Goal: Information Seeking & Learning: Learn about a topic

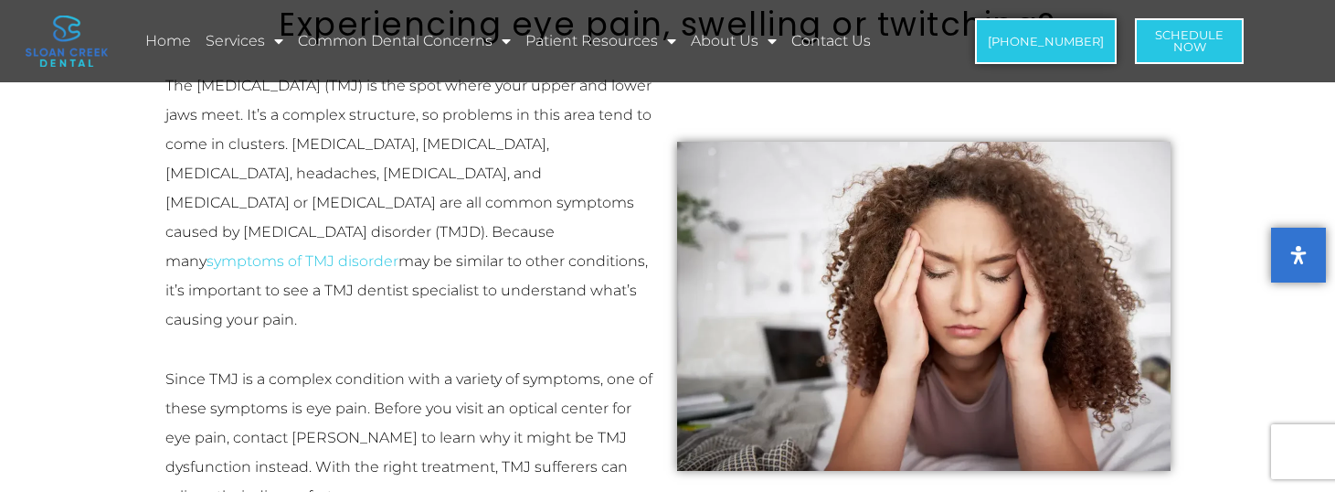
scroll to position [274, 0]
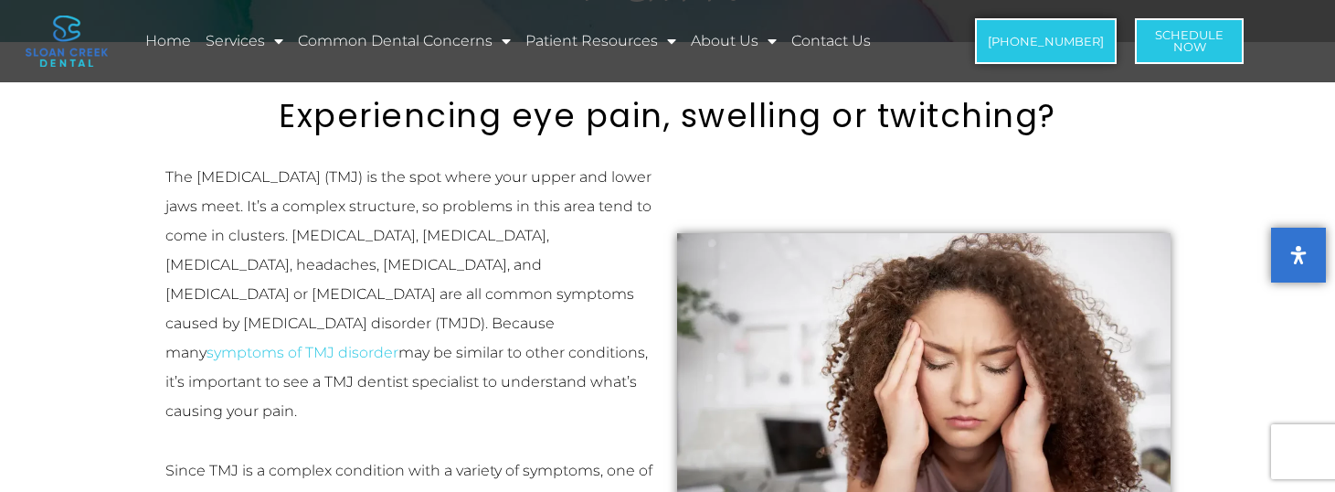
drag, startPoint x: 337, startPoint y: 215, endPoint x: 547, endPoint y: 211, distance: 210.2
click at [547, 211] on p "The temporomandibular joint (TMJ) is the spot where your upper and lower jaws m…" at bounding box center [411, 294] width 493 height 263
drag, startPoint x: 202, startPoint y: 239, endPoint x: 283, endPoint y: 235, distance: 81.4
click at [283, 235] on p "The temporomandibular joint (TMJ) is the spot where your upper and lower jaws m…" at bounding box center [411, 294] width 493 height 263
drag, startPoint x: 283, startPoint y: 235, endPoint x: 549, endPoint y: 231, distance: 266.0
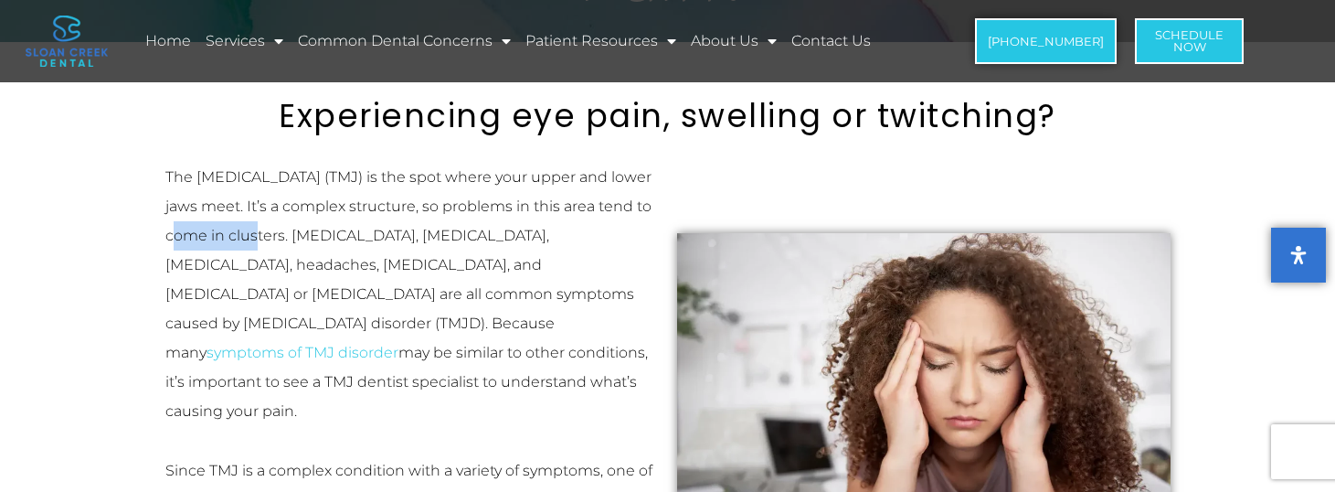
click at [545, 231] on p "The temporomandibular joint (TMJ) is the spot where your upper and lower jaws m…" at bounding box center [411, 294] width 493 height 263
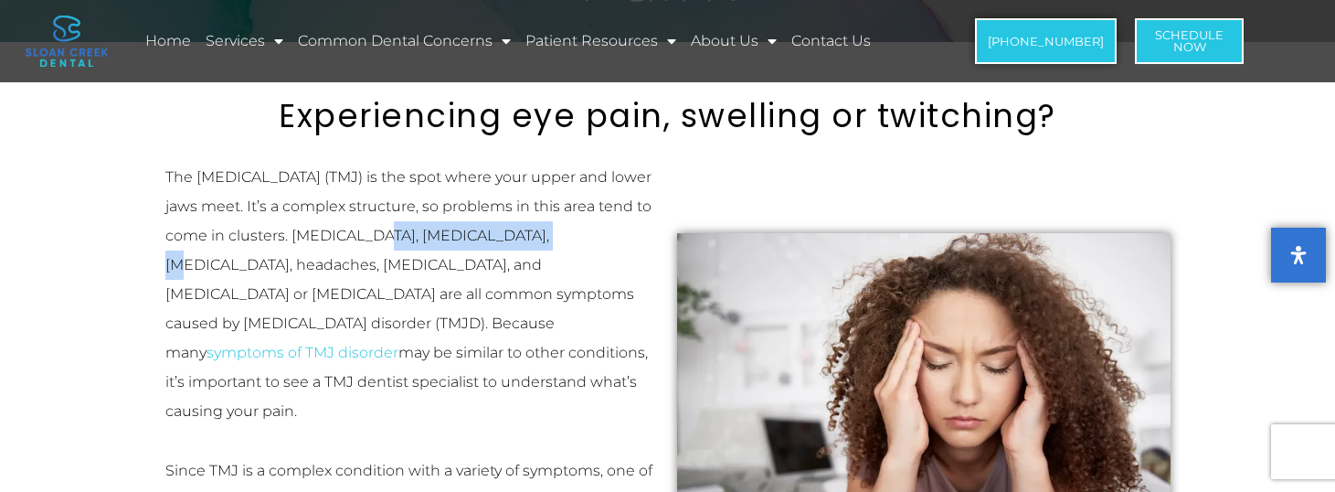
drag, startPoint x: 253, startPoint y: 271, endPoint x: 544, endPoint y: 270, distance: 290.6
click at [544, 270] on p "The temporomandibular joint (TMJ) is the spot where your upper and lower jaws m…" at bounding box center [411, 294] width 493 height 263
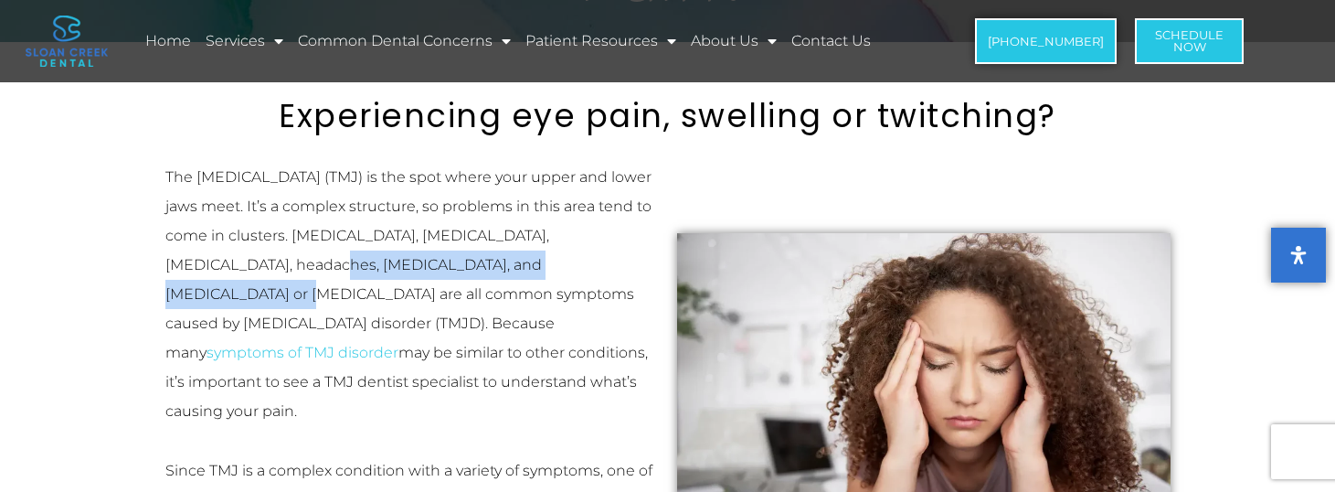
drag, startPoint x: 263, startPoint y: 297, endPoint x: 456, endPoint y: 297, distance: 192.8
click at [469, 297] on p "The temporomandibular joint (TMJ) is the spot where your upper and lower jaws m…" at bounding box center [411, 294] width 493 height 263
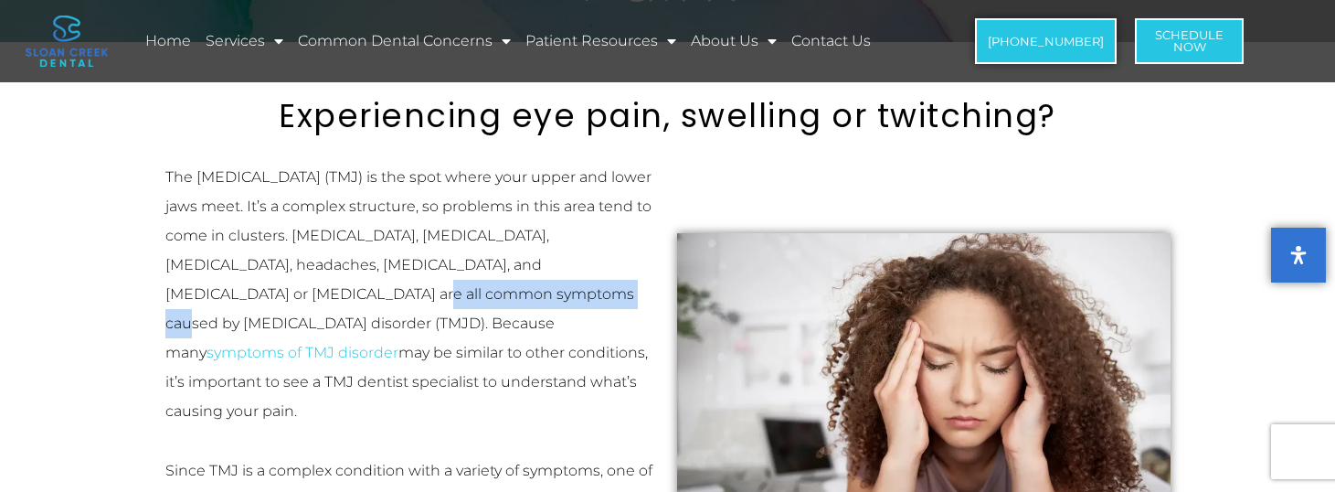
scroll to position [457, 0]
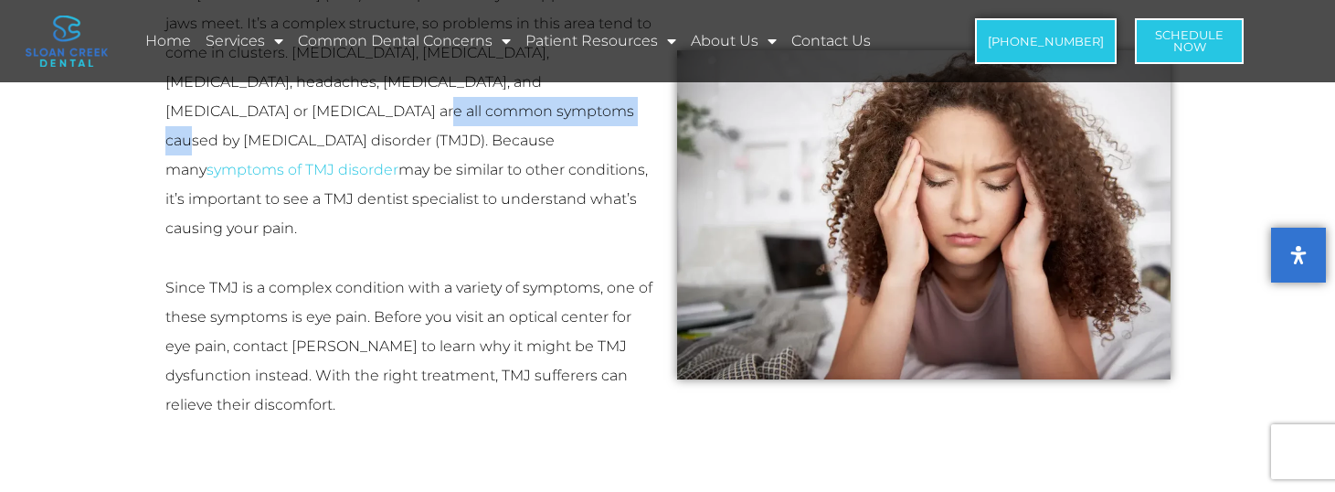
drag, startPoint x: 292, startPoint y: 176, endPoint x: 537, endPoint y: 174, distance: 245.9
click at [537, 174] on p "The temporomandibular joint (TMJ) is the spot where your upper and lower jaws m…" at bounding box center [411, 111] width 493 height 263
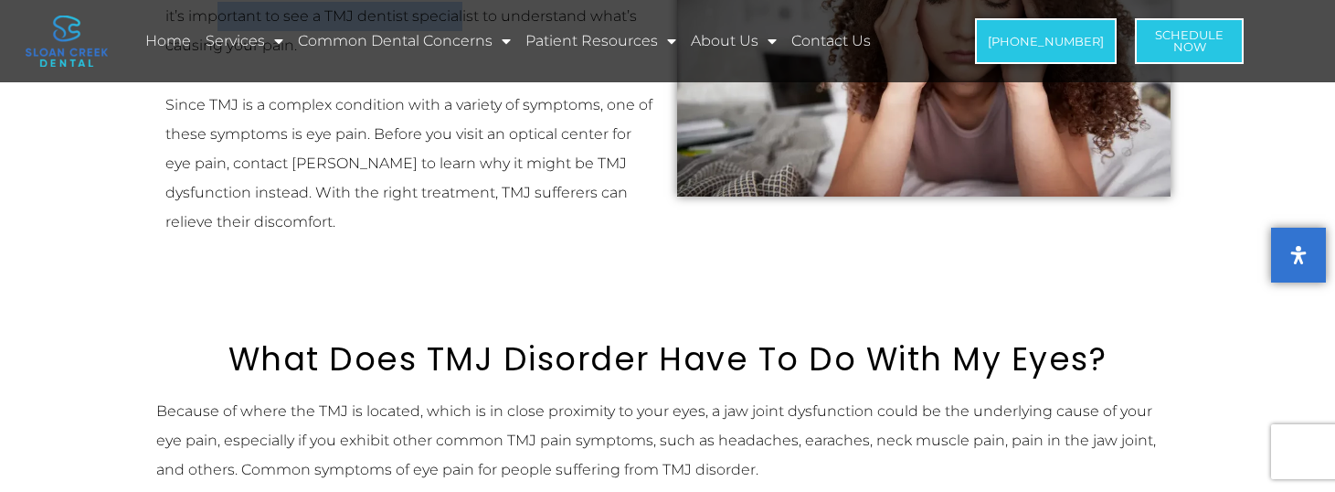
scroll to position [548, 0]
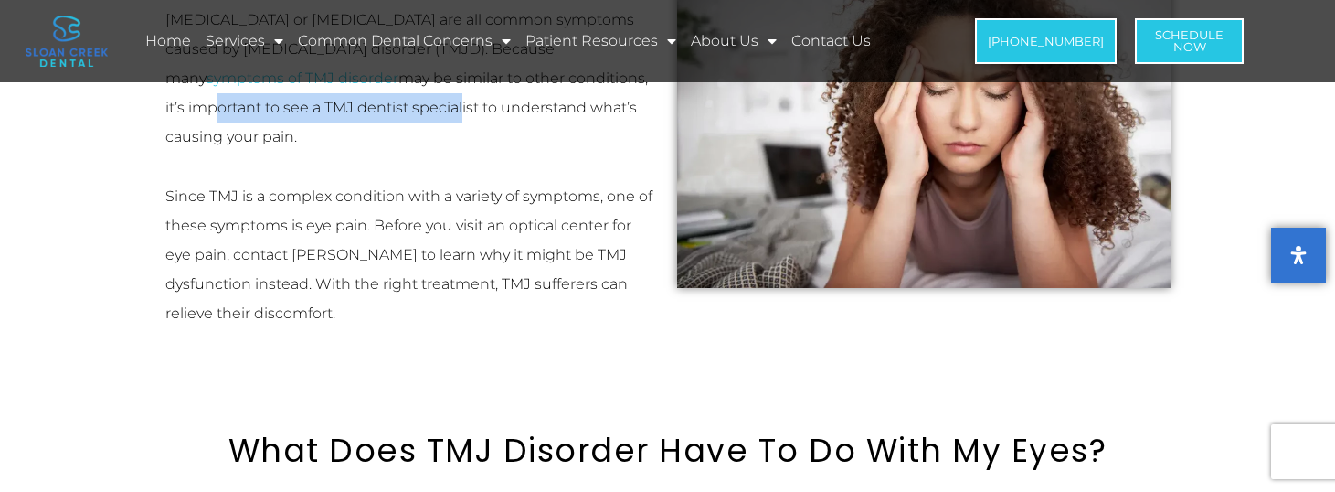
drag, startPoint x: 218, startPoint y: 169, endPoint x: 555, endPoint y: 166, distance: 337.2
click at [569, 182] on p "Since TMJ is a complex condition with a variety of symptoms, one of these sympt…" at bounding box center [411, 255] width 493 height 146
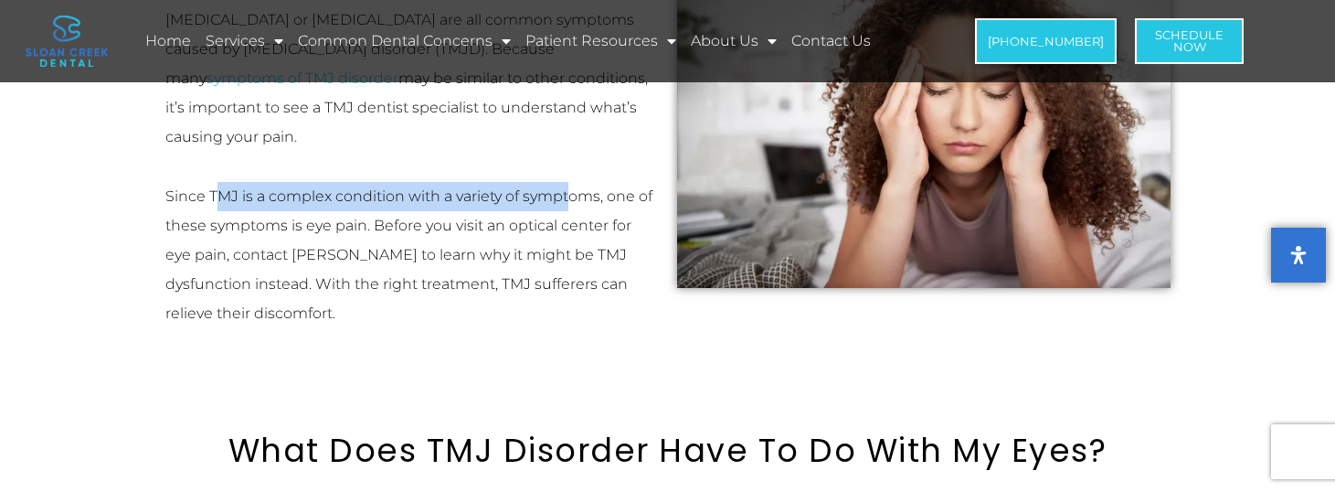
drag, startPoint x: 228, startPoint y: 187, endPoint x: 348, endPoint y: 187, distance: 119.7
click at [348, 187] on p "Since TMJ is a complex condition with a variety of symptoms, one of these sympt…" at bounding box center [411, 255] width 493 height 146
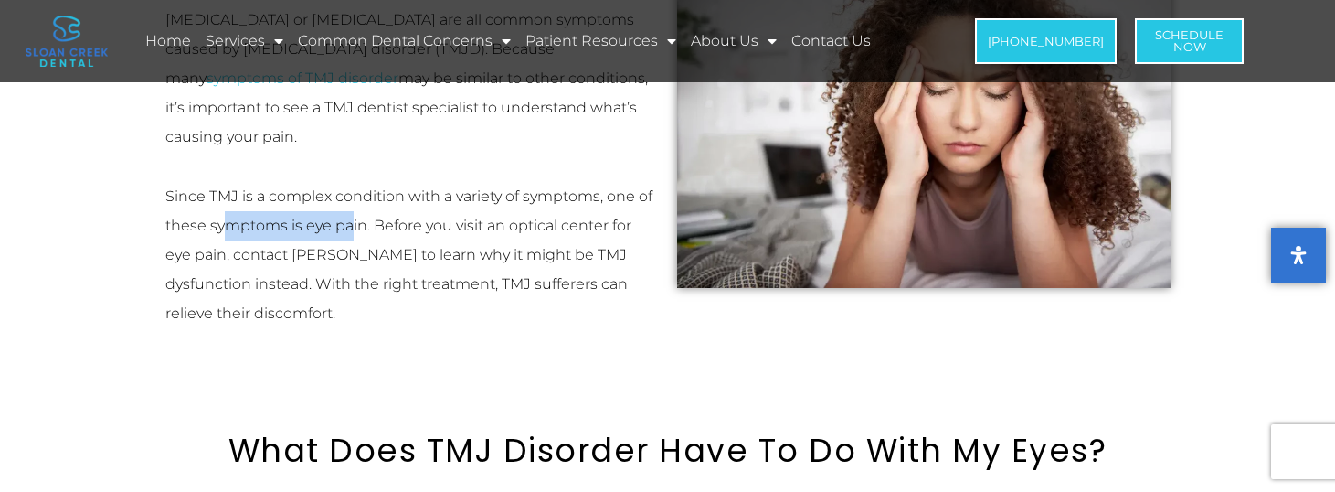
drag, startPoint x: 348, startPoint y: 187, endPoint x: 544, endPoint y: 198, distance: 195.9
click at [553, 196] on p "Since TMJ is a complex condition with a variety of symptoms, one of these sympt…" at bounding box center [411, 255] width 493 height 146
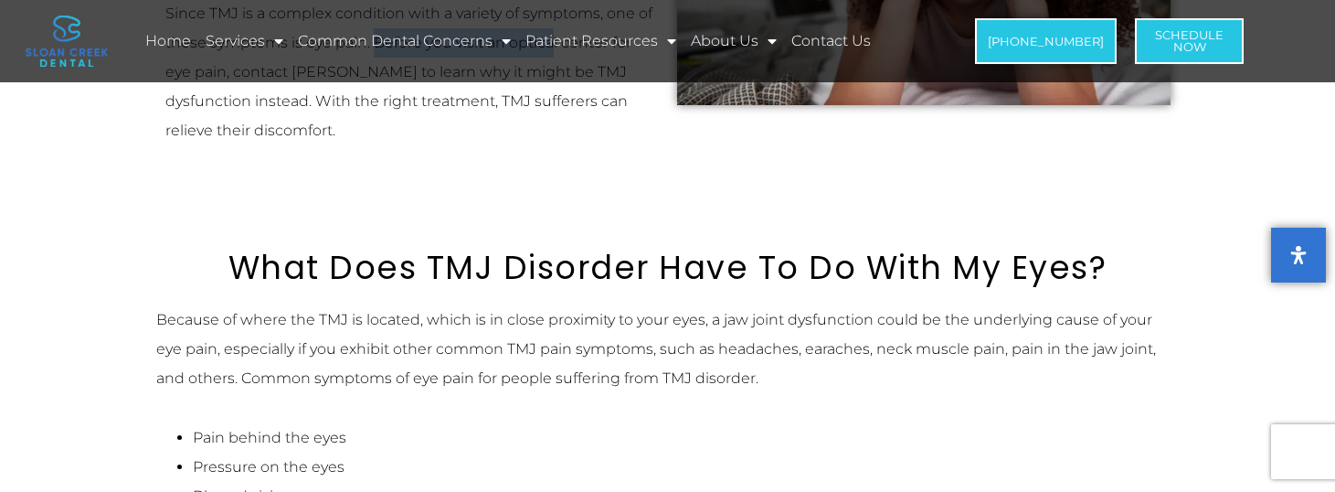
scroll to position [914, 0]
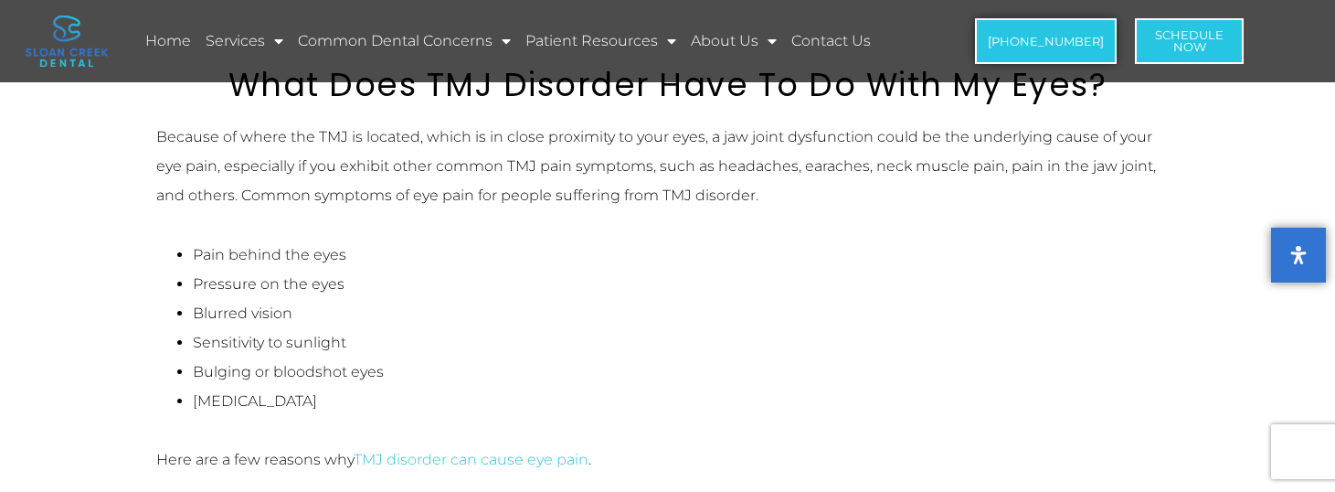
drag, startPoint x: 298, startPoint y: 287, endPoint x: 193, endPoint y: 225, distance: 122.1
click at [193, 240] on ul "Pain behind the eyes Pressure on the eyes Blurred vision Sensitivity to sunligh…" at bounding box center [668, 327] width 1024 height 175
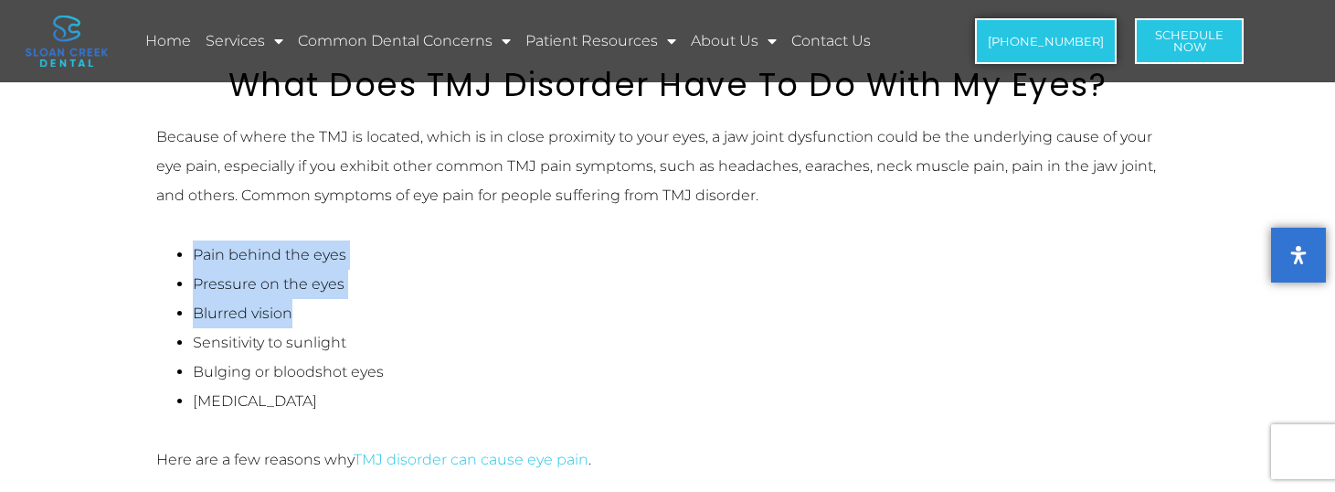
drag, startPoint x: 193, startPoint y: 225, endPoint x: 216, endPoint y: 294, distance: 73.1
click at [204, 285] on ul "Pain behind the eyes Pressure on the eyes Blurred vision Sensitivity to sunligh…" at bounding box center [668, 327] width 1024 height 175
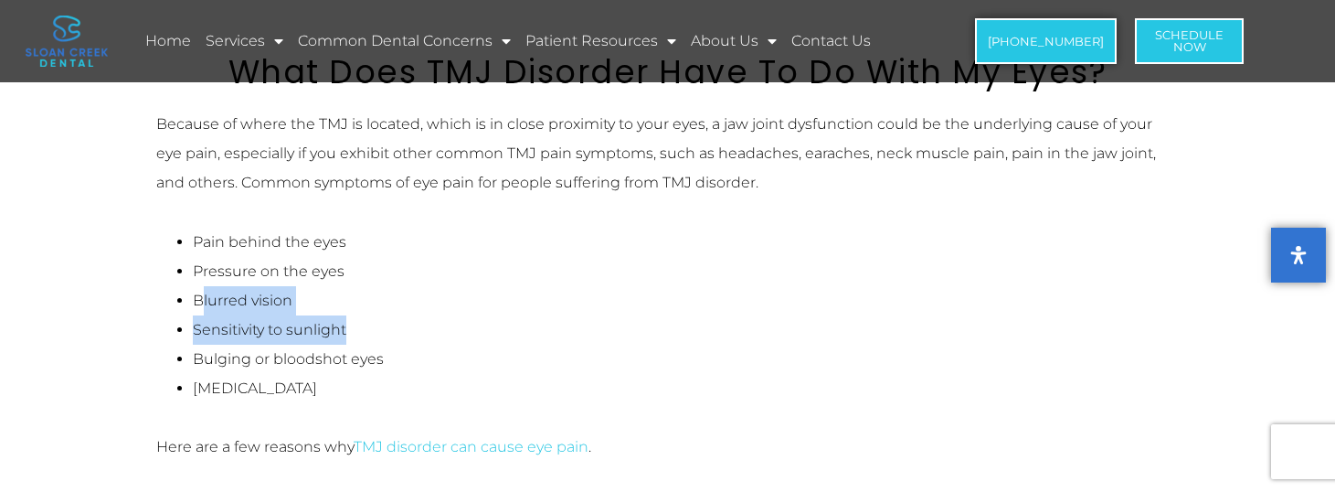
scroll to position [1097, 0]
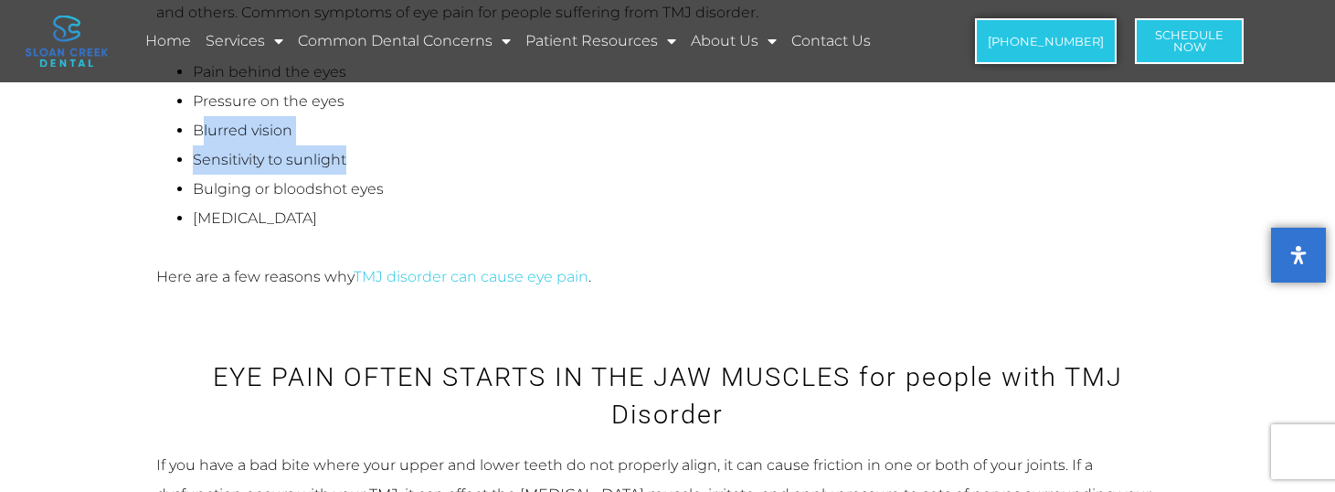
drag, startPoint x: 206, startPoint y: 164, endPoint x: 369, endPoint y: 164, distance: 163.6
click at [369, 175] on li "Bulging or bloodshot eyes" at bounding box center [686, 189] width 987 height 29
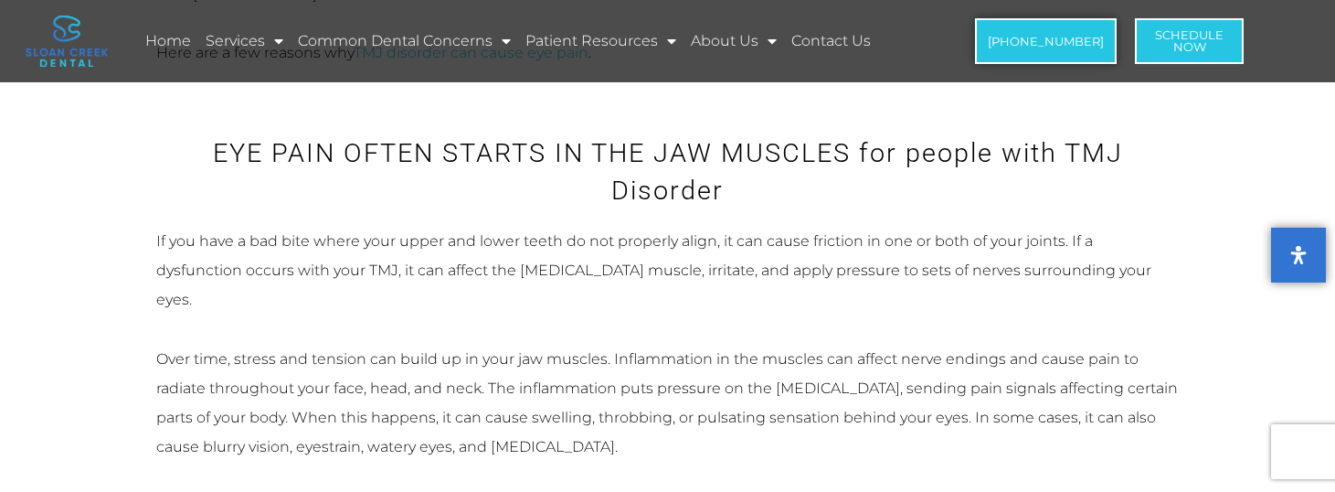
scroll to position [1371, 0]
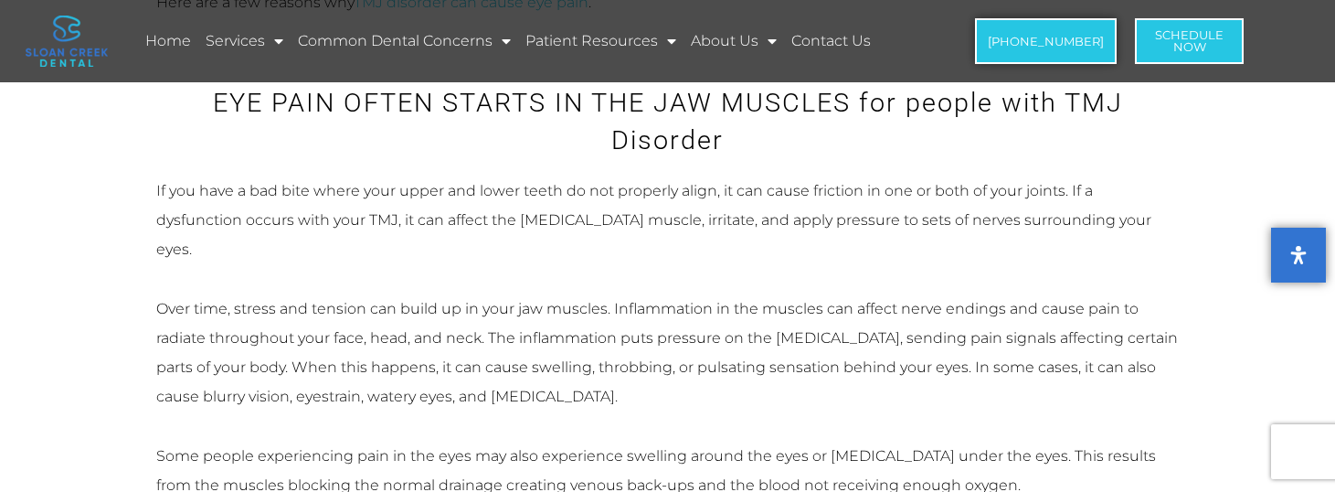
drag, startPoint x: 414, startPoint y: 195, endPoint x: 576, endPoint y: 195, distance: 161.8
click at [582, 195] on p "If you have a bad bite where your upper and lower teeth do not properly align, …" at bounding box center [668, 220] width 1024 height 88
drag, startPoint x: 582, startPoint y: 195, endPoint x: 928, endPoint y: 196, distance: 345.5
click at [919, 196] on p "If you have a bad bite where your upper and lower teeth do not properly align, …" at bounding box center [668, 220] width 1024 height 88
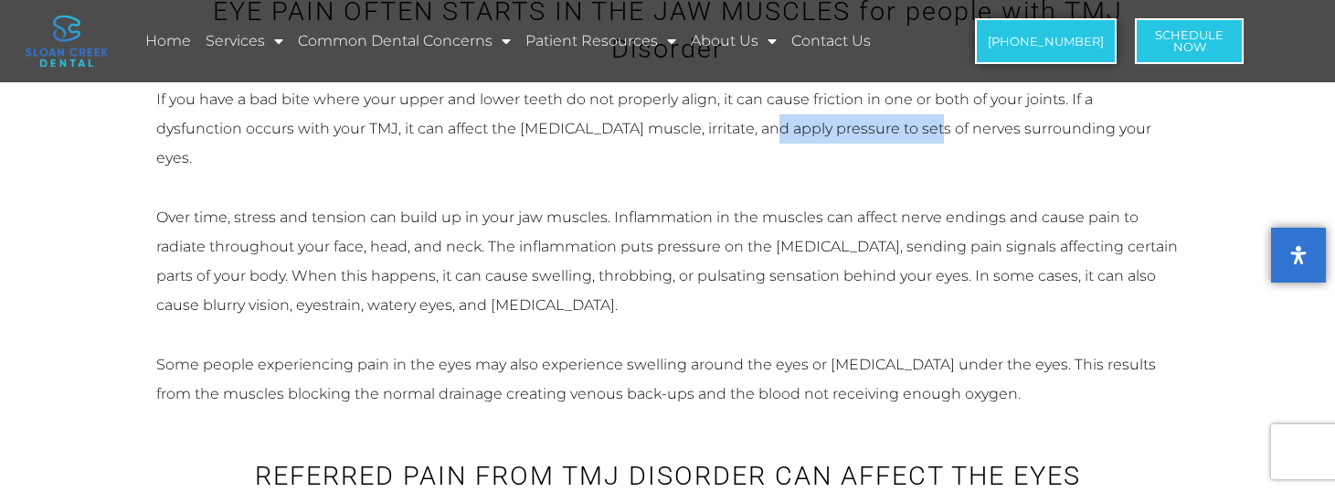
scroll to position [0, 0]
drag, startPoint x: 611, startPoint y: 162, endPoint x: 1137, endPoint y: 164, distance: 525.5
click at [1137, 203] on p "Over time, stress and tension can build up in your jaw muscles. Inflammation in…" at bounding box center [668, 261] width 1024 height 117
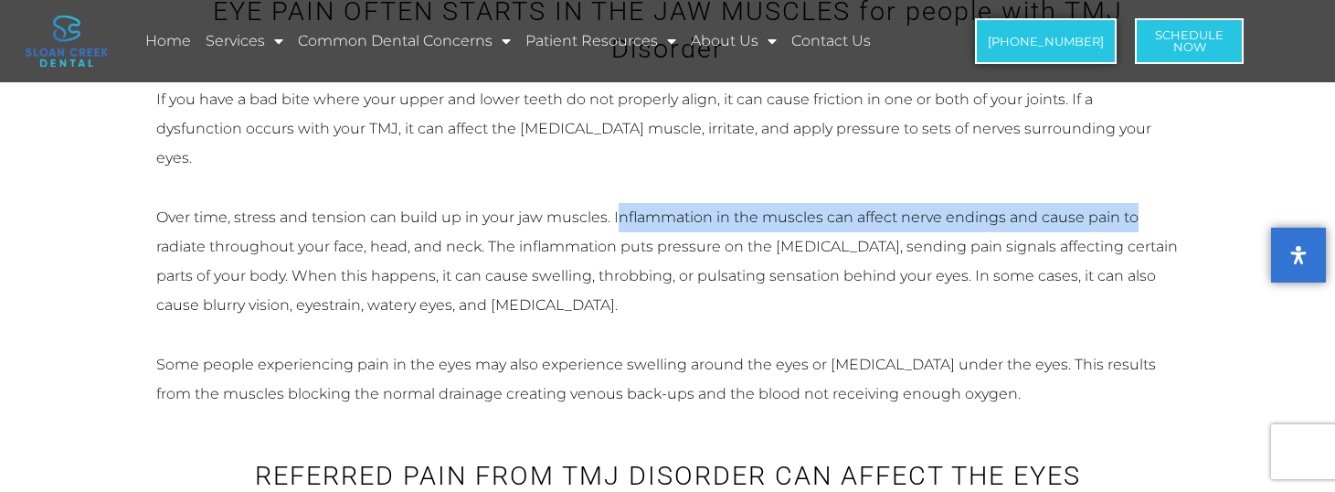
drag, startPoint x: 221, startPoint y: 196, endPoint x: 497, endPoint y: 189, distance: 276.1
click at [497, 203] on p "Over time, stress and tension can build up in your jaw muscles. Inflammation in…" at bounding box center [668, 261] width 1024 height 117
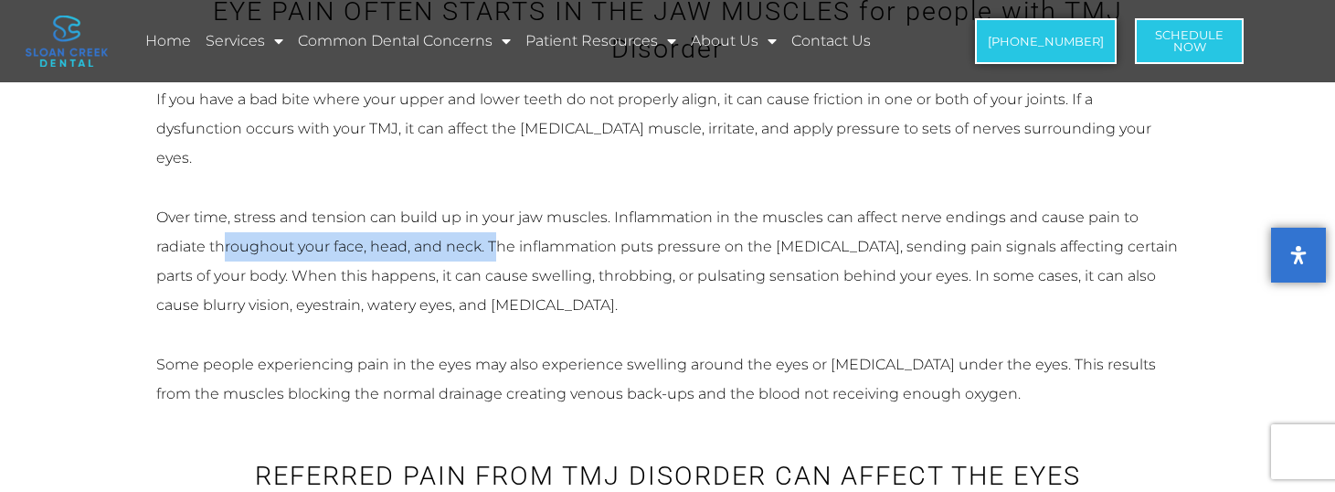
drag, startPoint x: 657, startPoint y: 185, endPoint x: 891, endPoint y: 198, distance: 234.4
click at [911, 203] on p "Over time, stress and tension can build up in your jaw muscles. Inflammation in…" at bounding box center [668, 261] width 1024 height 117
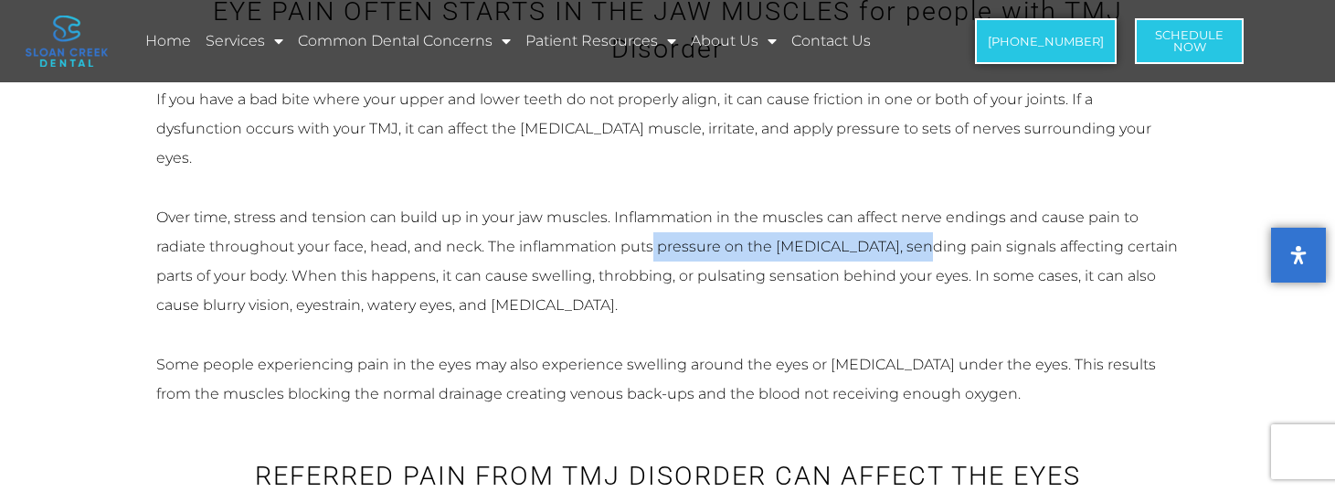
drag, startPoint x: 312, startPoint y: 219, endPoint x: 715, endPoint y: 226, distance: 403.1
click at [715, 226] on p "Over time, stress and tension can build up in your jaw muscles. Inflammation in…" at bounding box center [668, 261] width 1024 height 117
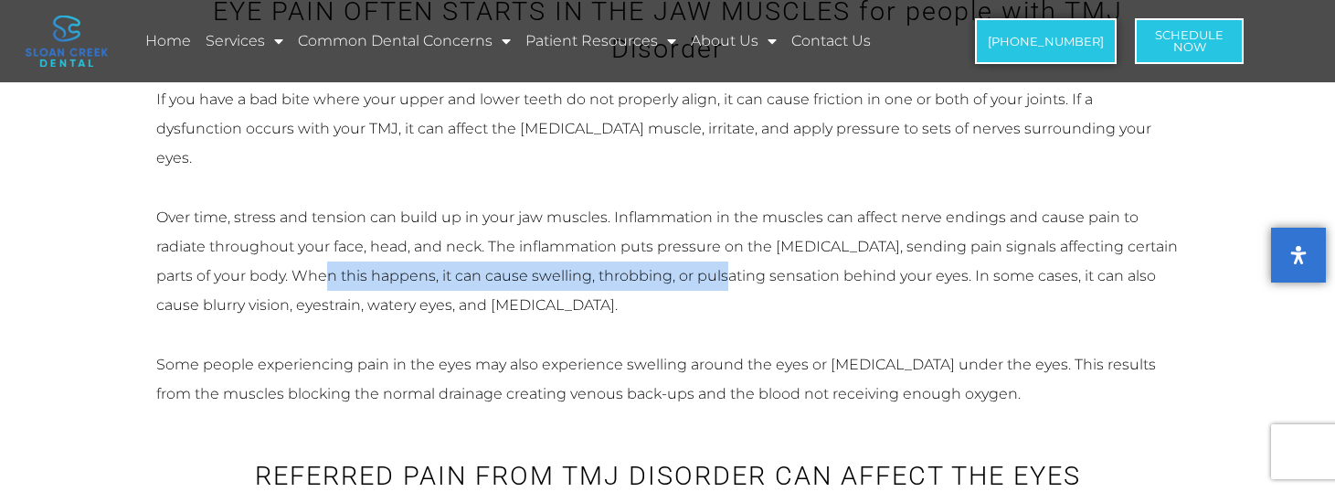
drag, startPoint x: 715, startPoint y: 226, endPoint x: 1070, endPoint y: 212, distance: 355.8
click at [1070, 212] on p "Over time, stress and tension can build up in your jaw muscles. Inflammation in…" at bounding box center [668, 261] width 1024 height 117
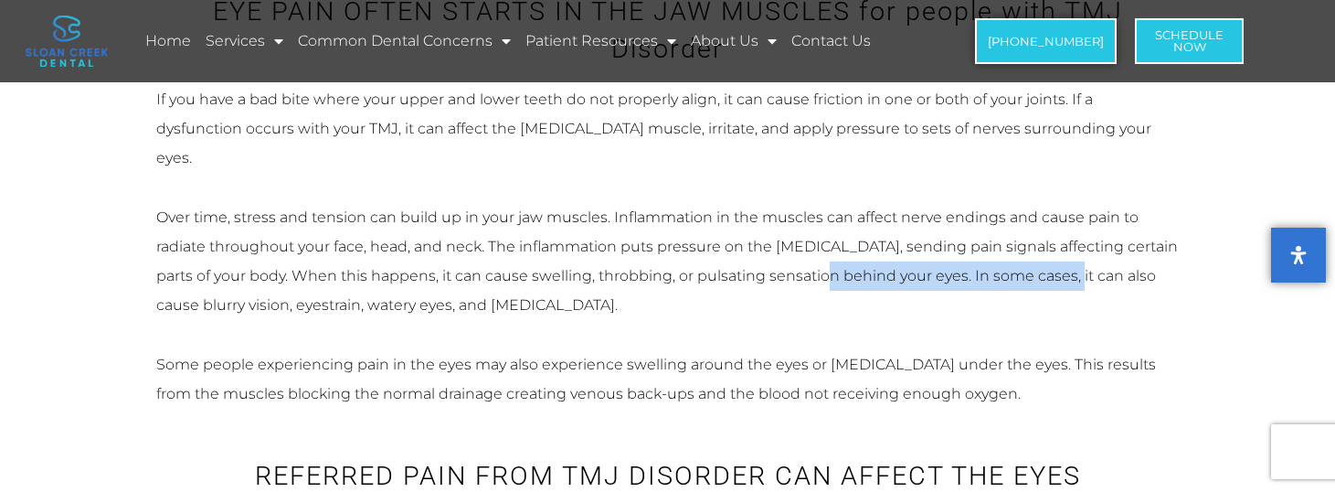
drag, startPoint x: 170, startPoint y: 238, endPoint x: 315, endPoint y: 237, distance: 145.3
click at [315, 237] on p "Over time, stress and tension can build up in your jaw muscles. Inflammation in…" at bounding box center [668, 261] width 1024 height 117
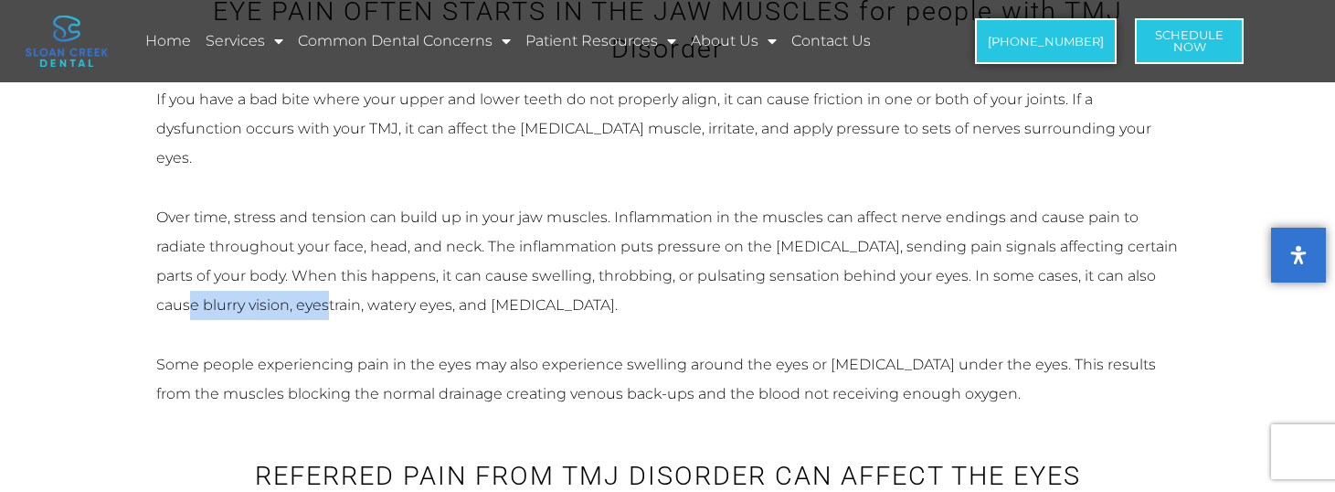
click at [338, 249] on p "Over time, stress and tension can build up in your jaw muscles. Inflammation in…" at bounding box center [668, 261] width 1024 height 117
drag, startPoint x: 529, startPoint y: 243, endPoint x: 637, endPoint y: 243, distance: 107.8
click at [637, 243] on p "Over time, stress and tension can build up in your jaw muscles. Inflammation in…" at bounding box center [668, 261] width 1024 height 117
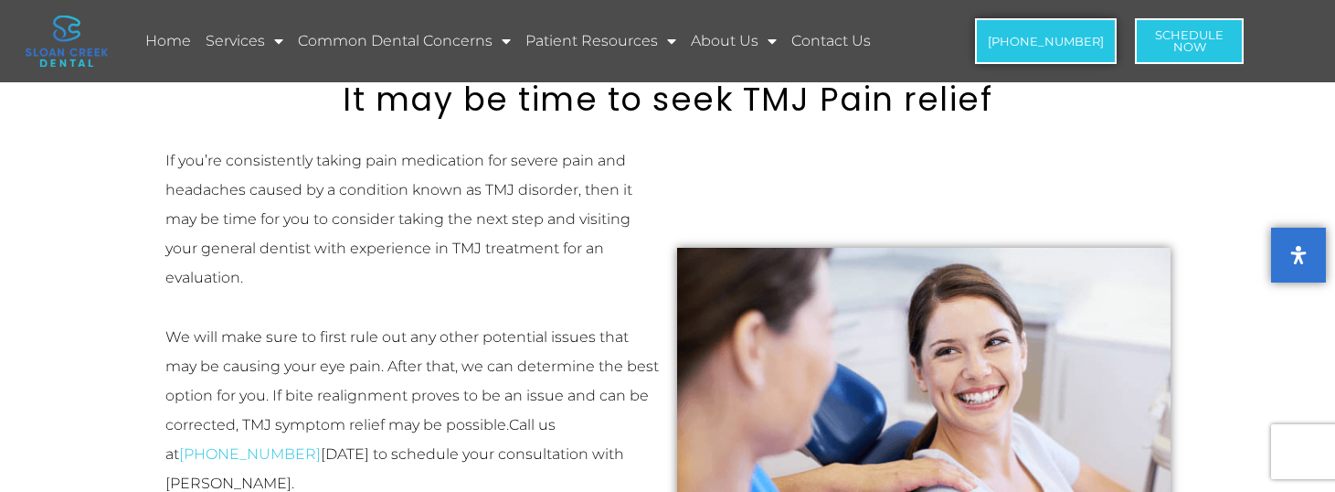
scroll to position [2467, 0]
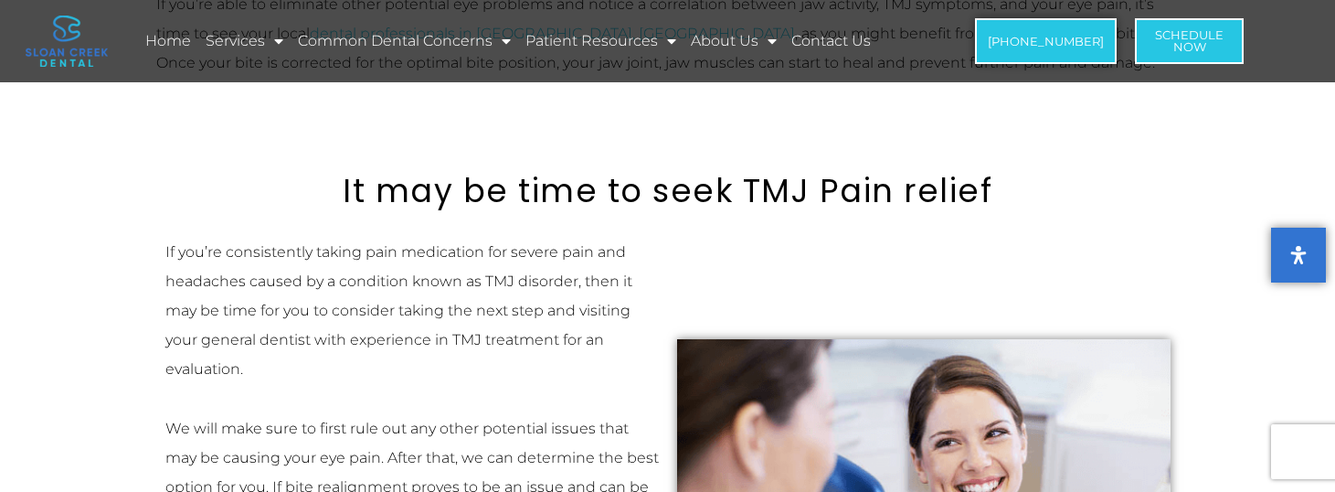
drag, startPoint x: 292, startPoint y: 221, endPoint x: 518, endPoint y: 221, distance: 225.7
click at [518, 238] on p "If you’re consistently taking pain medication for severe pain and headaches cau…" at bounding box center [411, 311] width 493 height 146
drag, startPoint x: 230, startPoint y: 238, endPoint x: 411, endPoint y: 235, distance: 181.0
click at [463, 238] on p "If you’re consistently taking pain medication for severe pain and headaches cau…" at bounding box center [411, 311] width 493 height 146
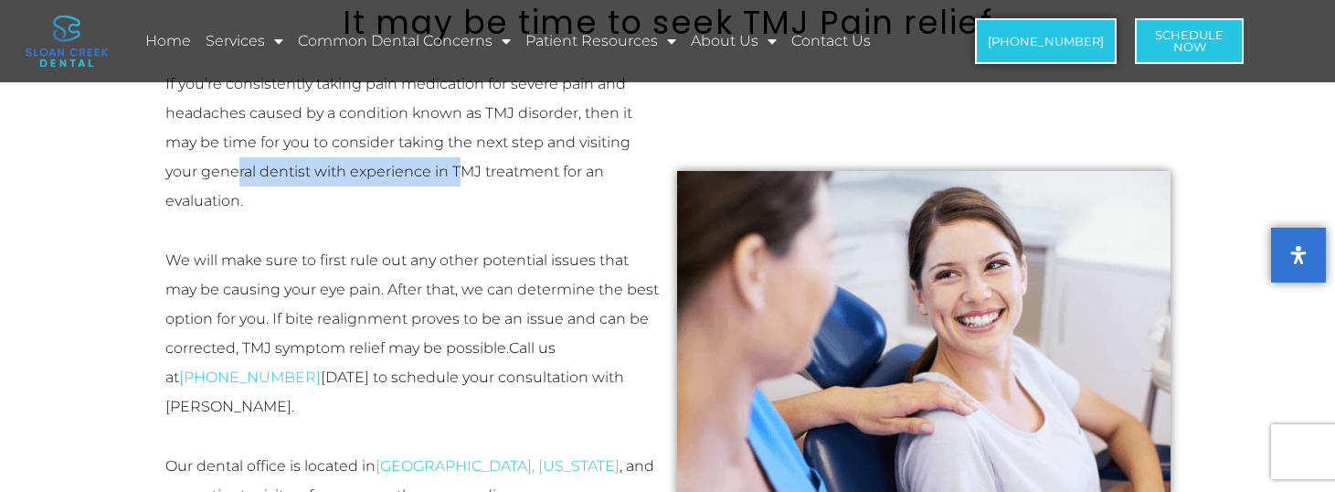
scroll to position [2650, 0]
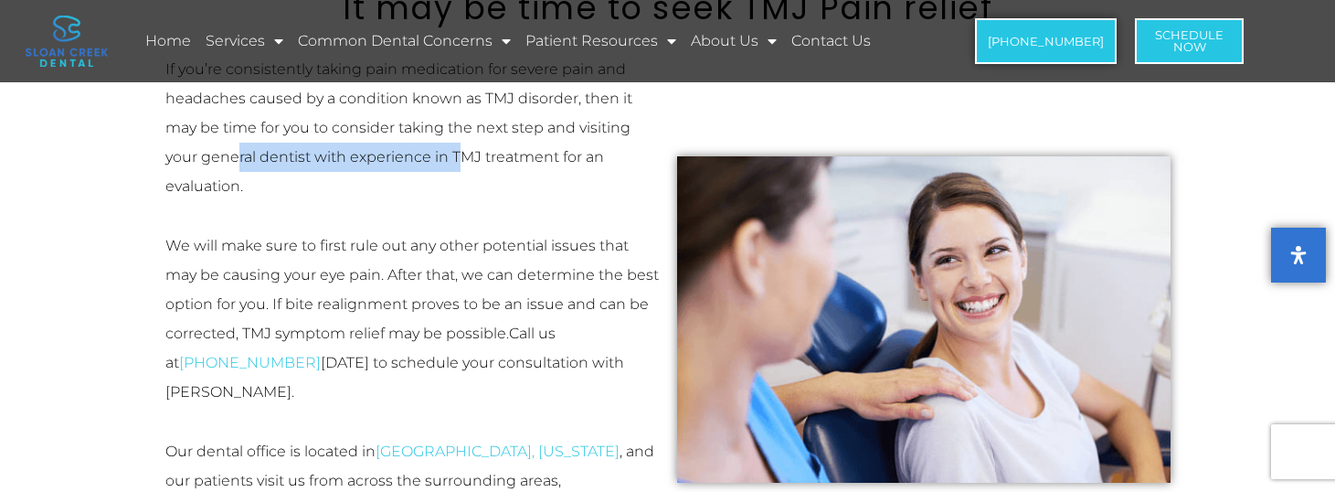
drag, startPoint x: 280, startPoint y: 147, endPoint x: 515, endPoint y: 246, distance: 254.8
click at [527, 251] on p "We will make sure to first rule out any other potential issues that may be caus…" at bounding box center [411, 318] width 493 height 175
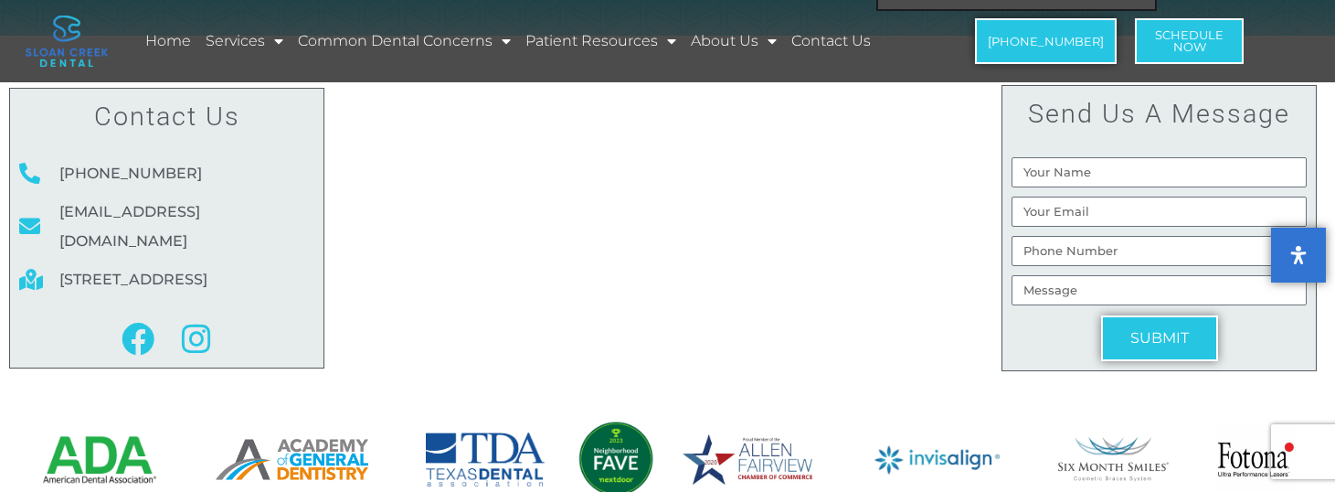
scroll to position [3116, 0]
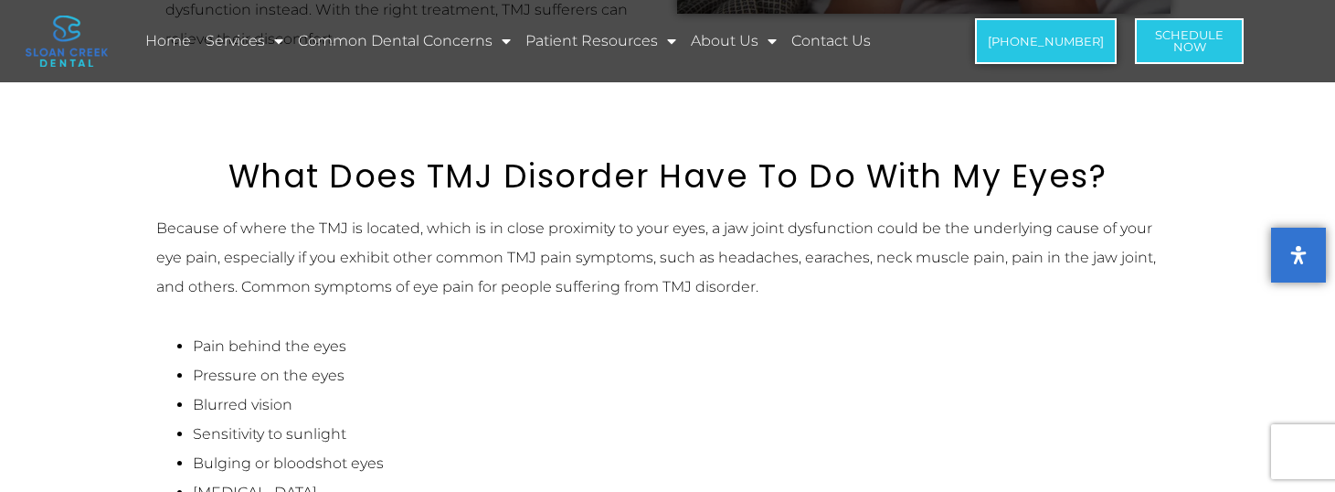
scroll to position [914, 0]
